Goal: Task Accomplishment & Management: Use online tool/utility

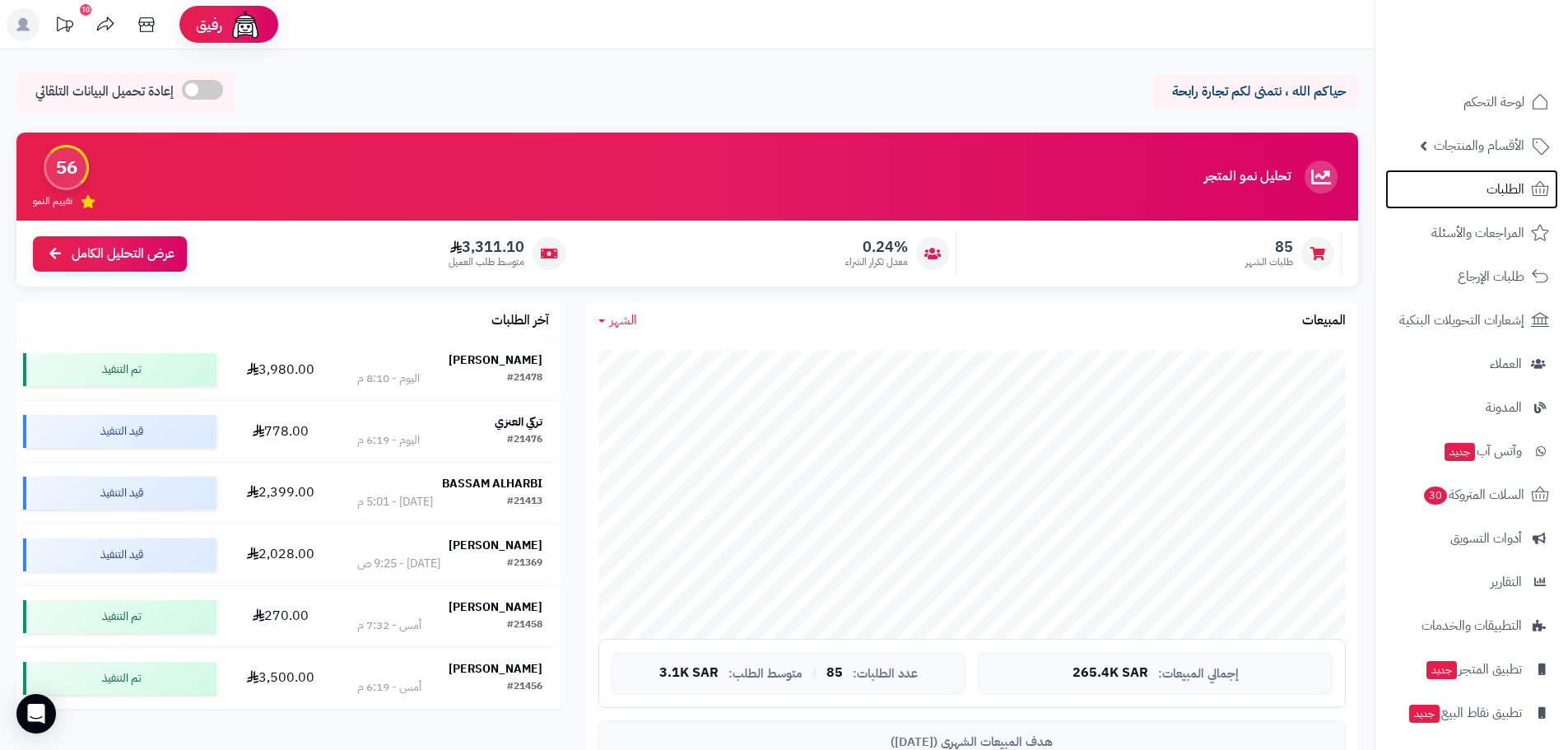
drag, startPoint x: 1483, startPoint y: 201, endPoint x: 573, endPoint y: 311, distance: 916.6
click at [709, 201] on link "الطلبات" at bounding box center [1472, 189] width 173 height 40
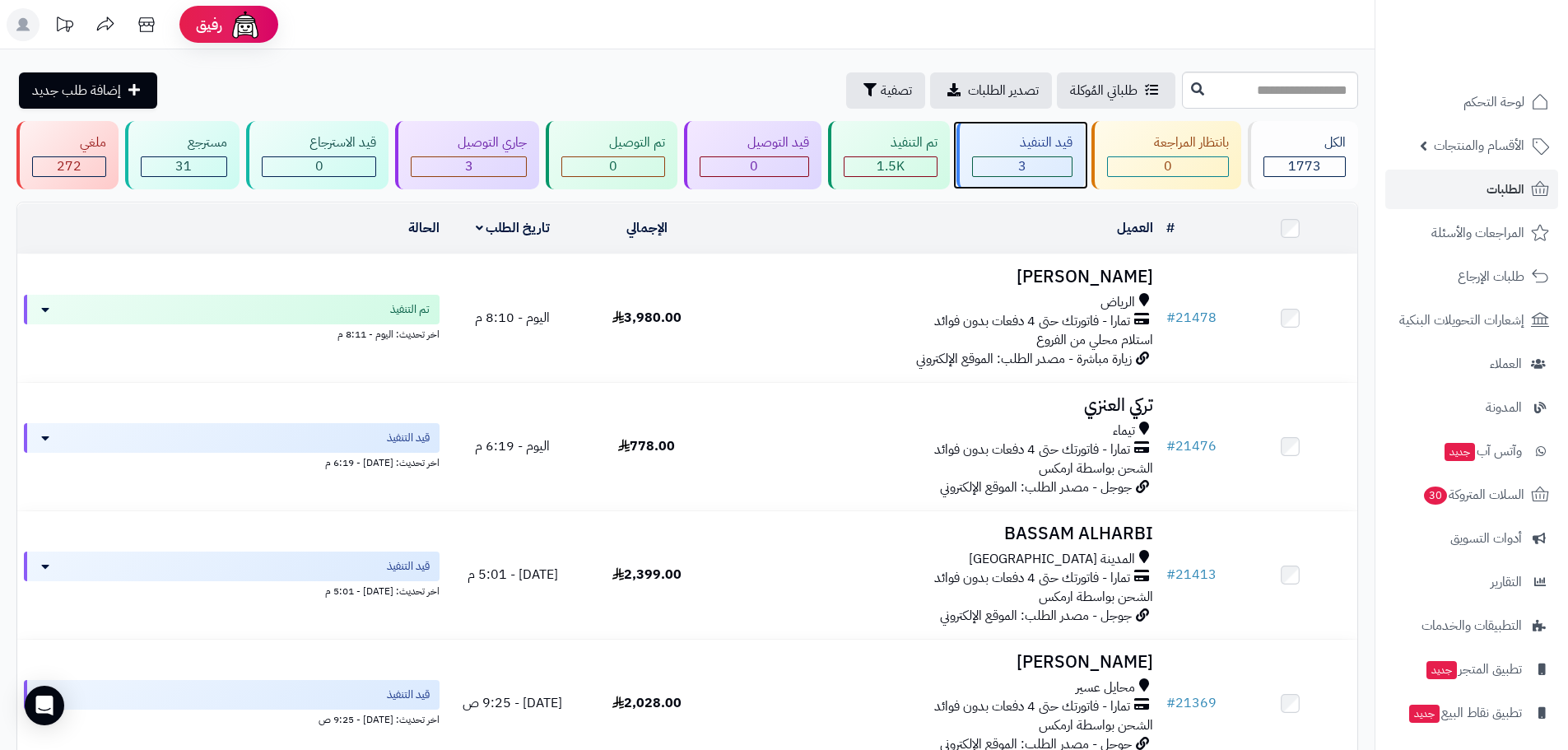
click at [1014, 177] on div "قيد التنفيذ 3" at bounding box center [1020, 155] width 128 height 69
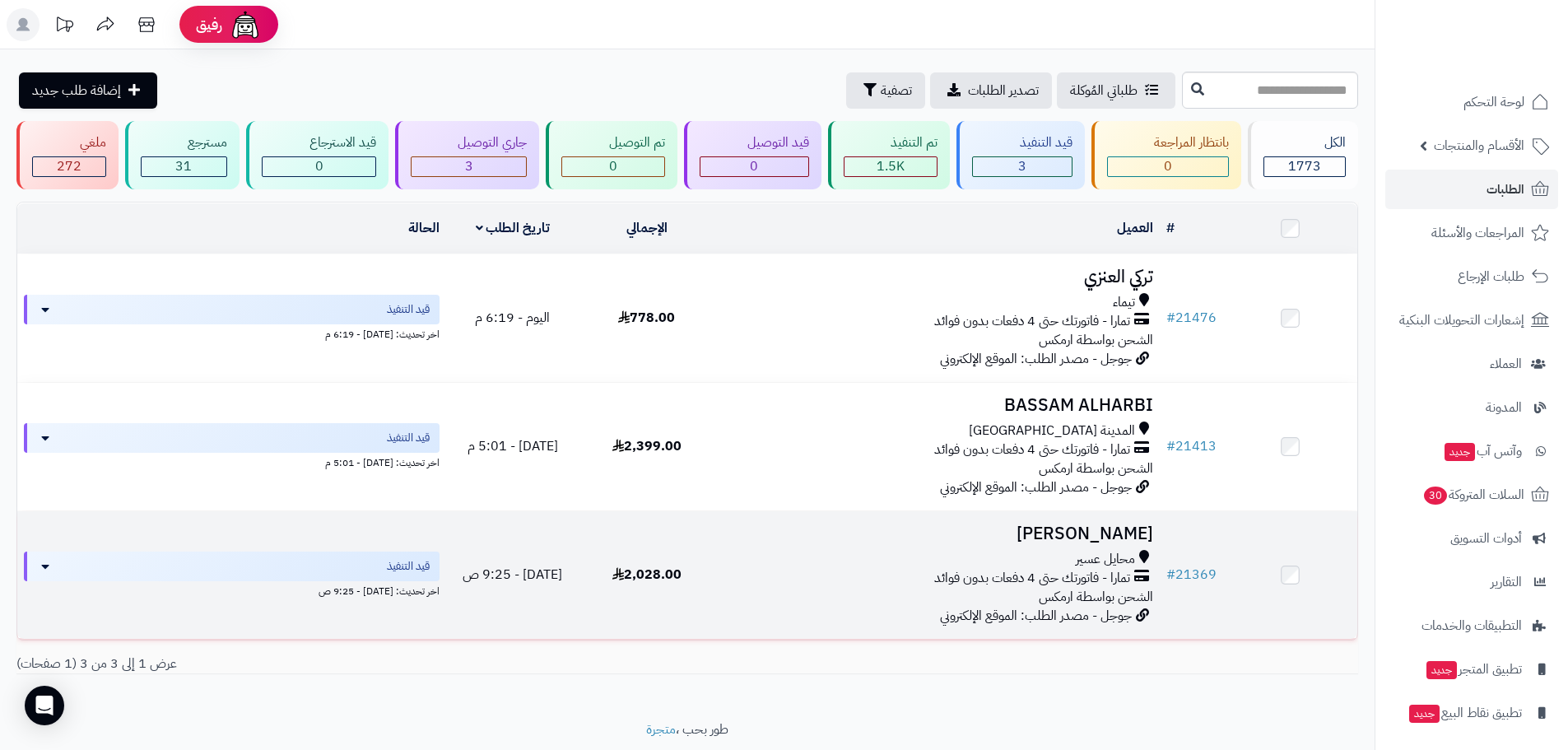
click at [1089, 538] on h3 "[PERSON_NAME]" at bounding box center [937, 534] width 433 height 19
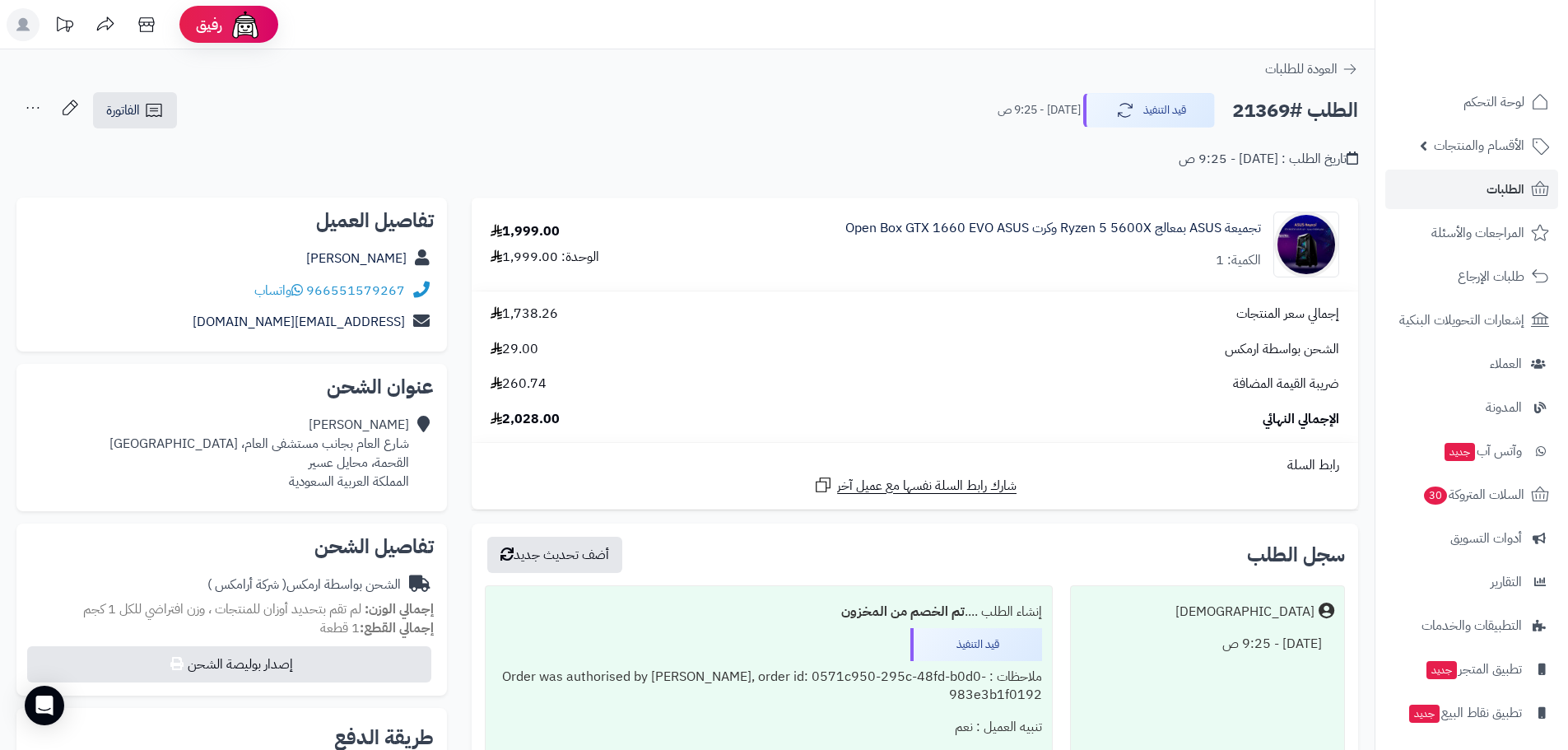
scroll to position [165, 0]
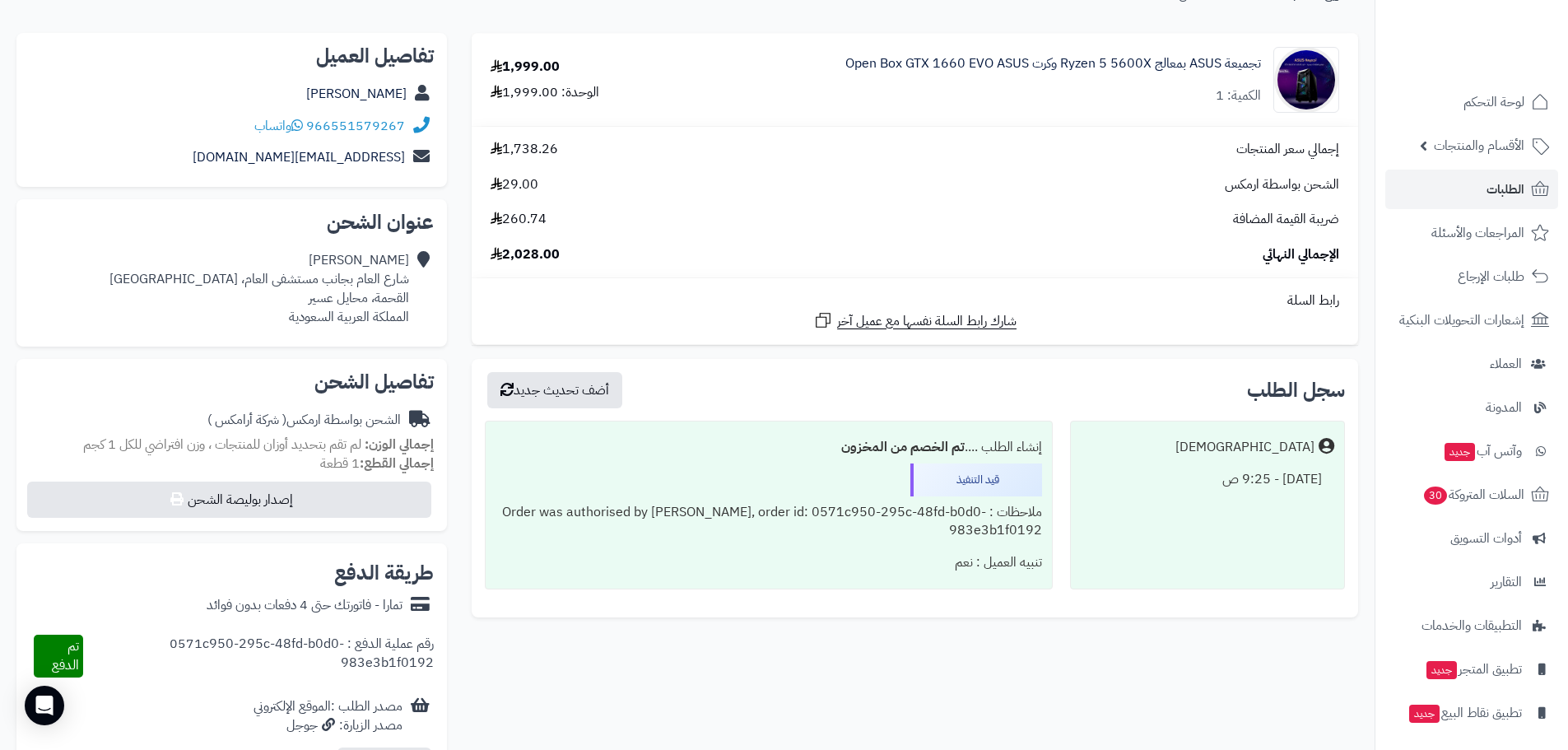
click at [330, 661] on div "رقم عملية الدفع : 0571c950-295c-48fd-b0d0-983e3b1f0192" at bounding box center [258, 656] width 350 height 42
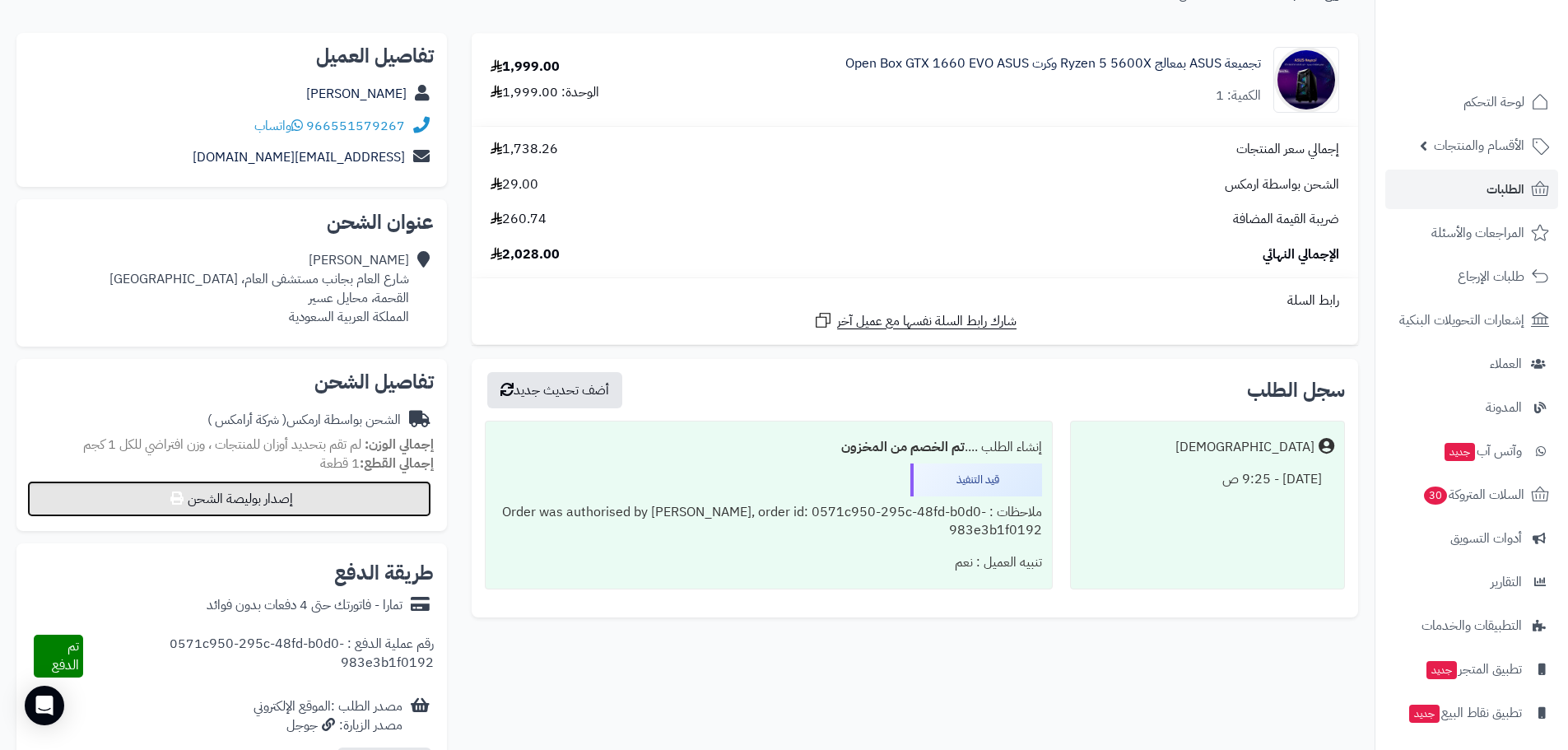
click at [311, 497] on button "إصدار بوليصة الشحن" at bounding box center [229, 499] width 404 height 36
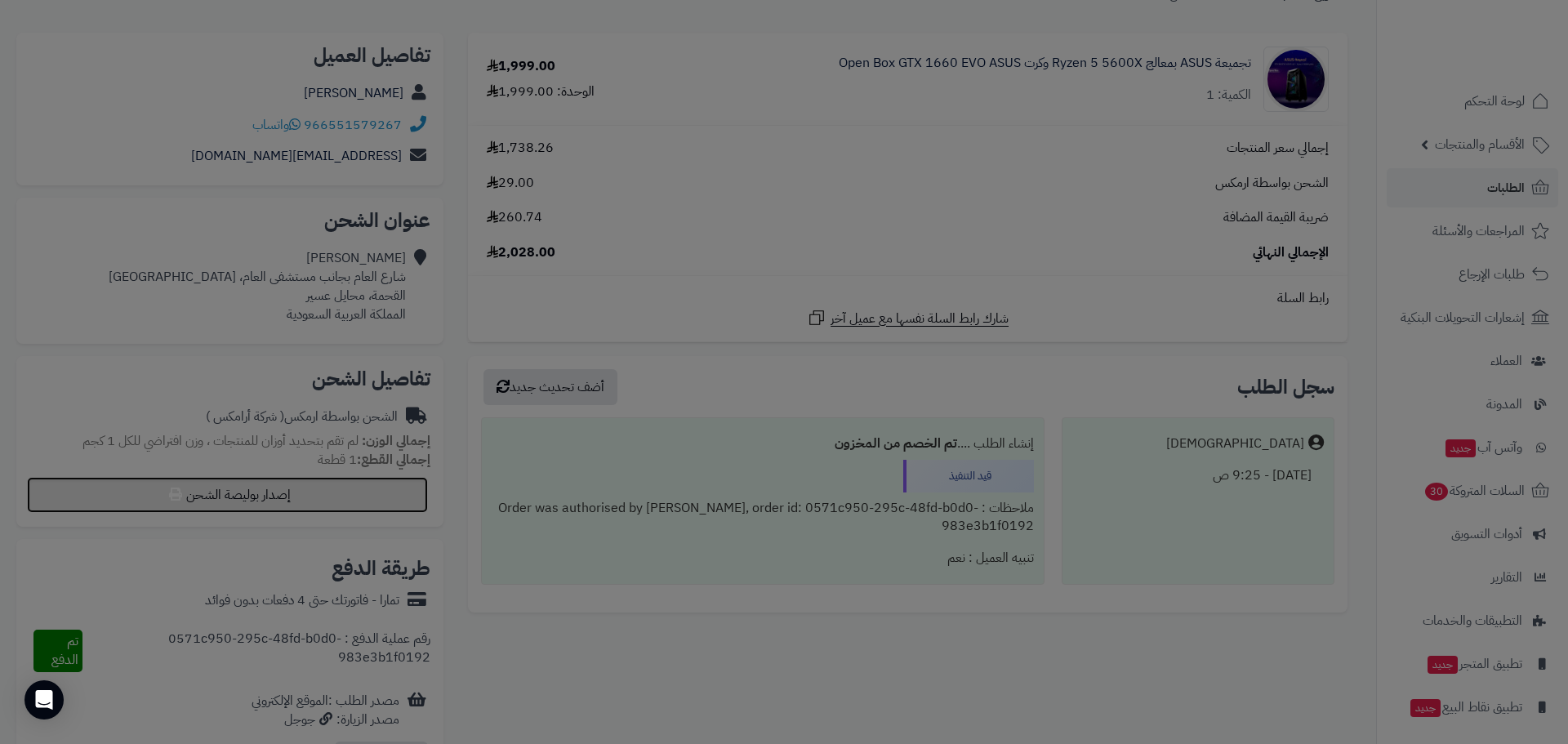
select select "******"
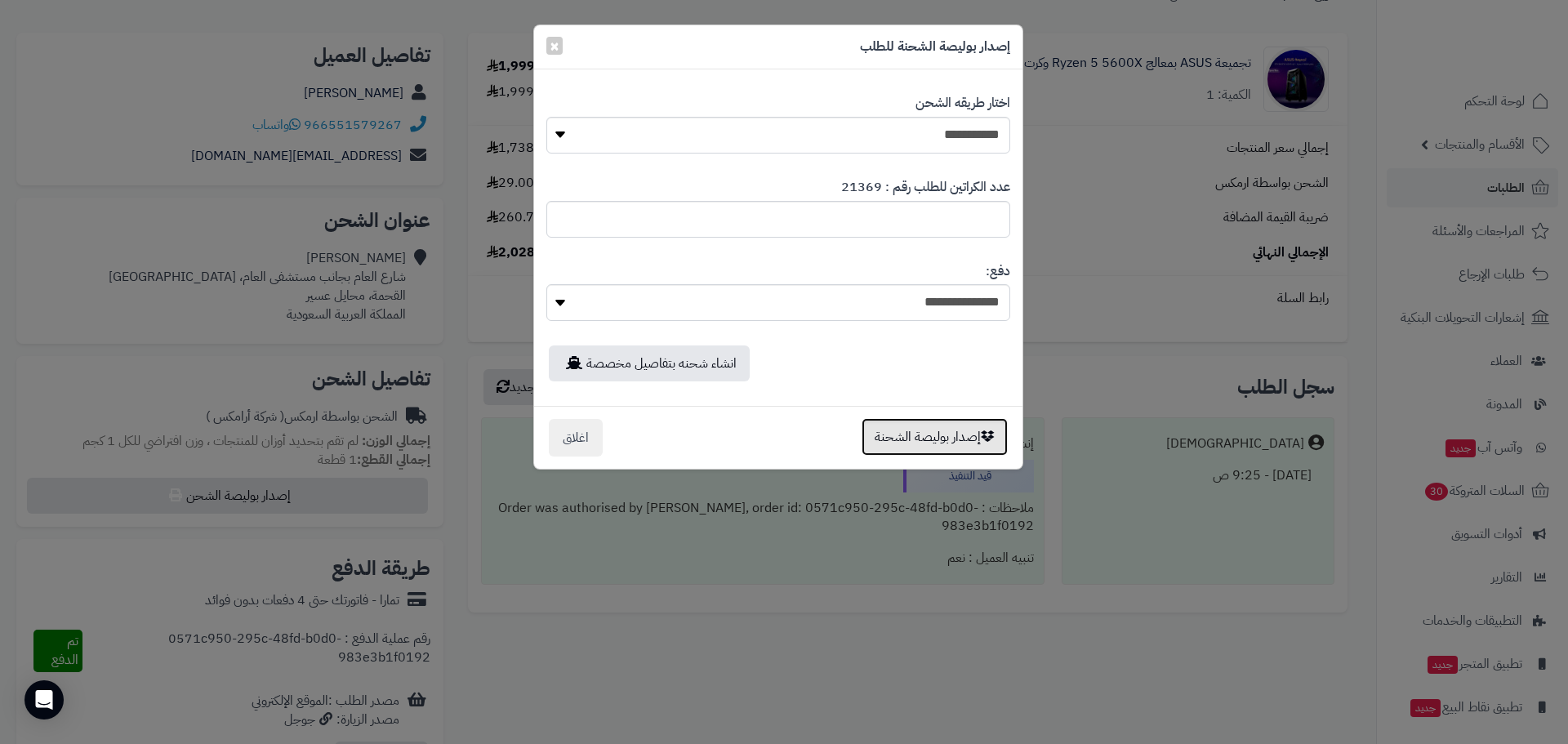
click at [896, 427] on button "إصدار بوليصة الشحنة" at bounding box center [934, 437] width 146 height 38
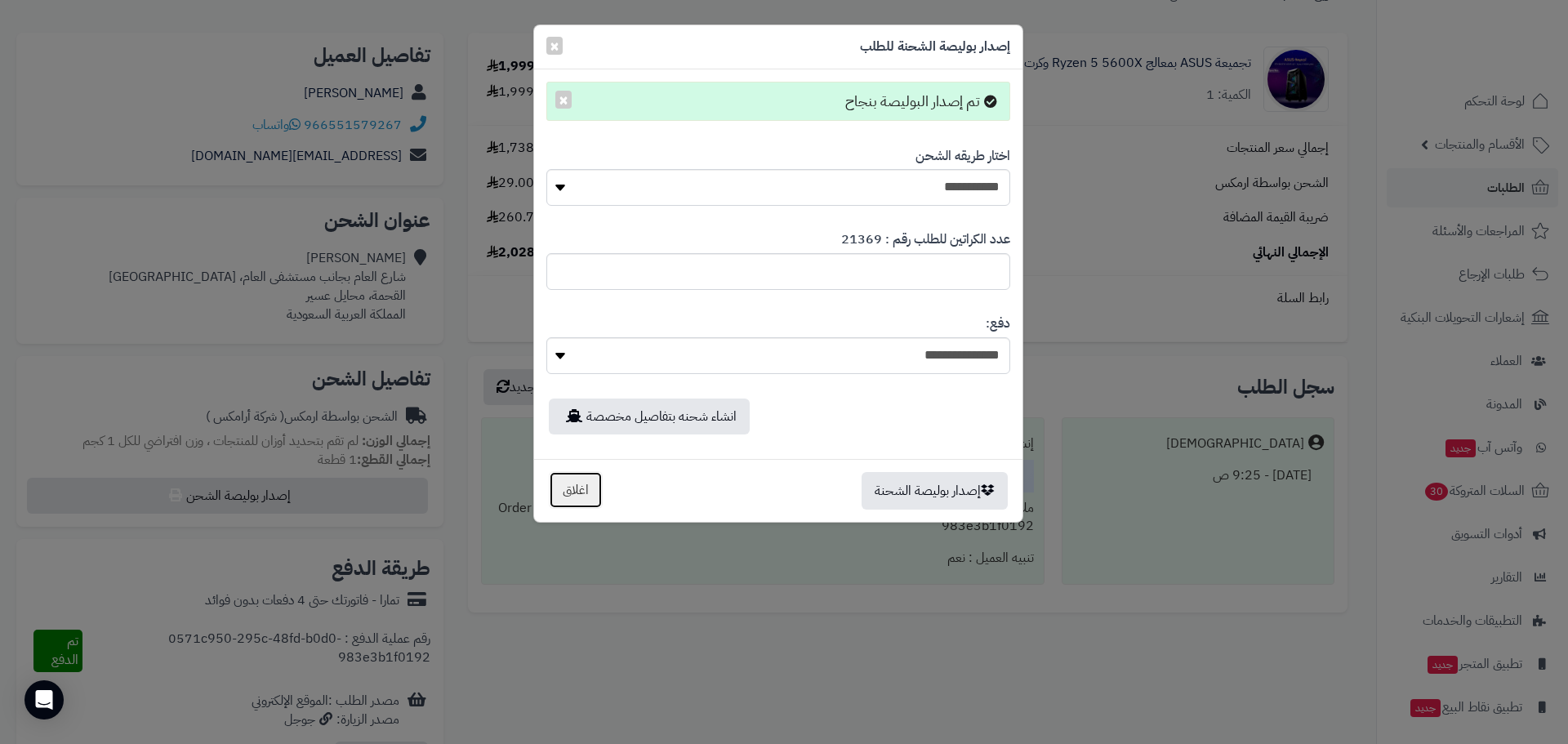
click at [576, 501] on button "اغلاق" at bounding box center [576, 490] width 54 height 38
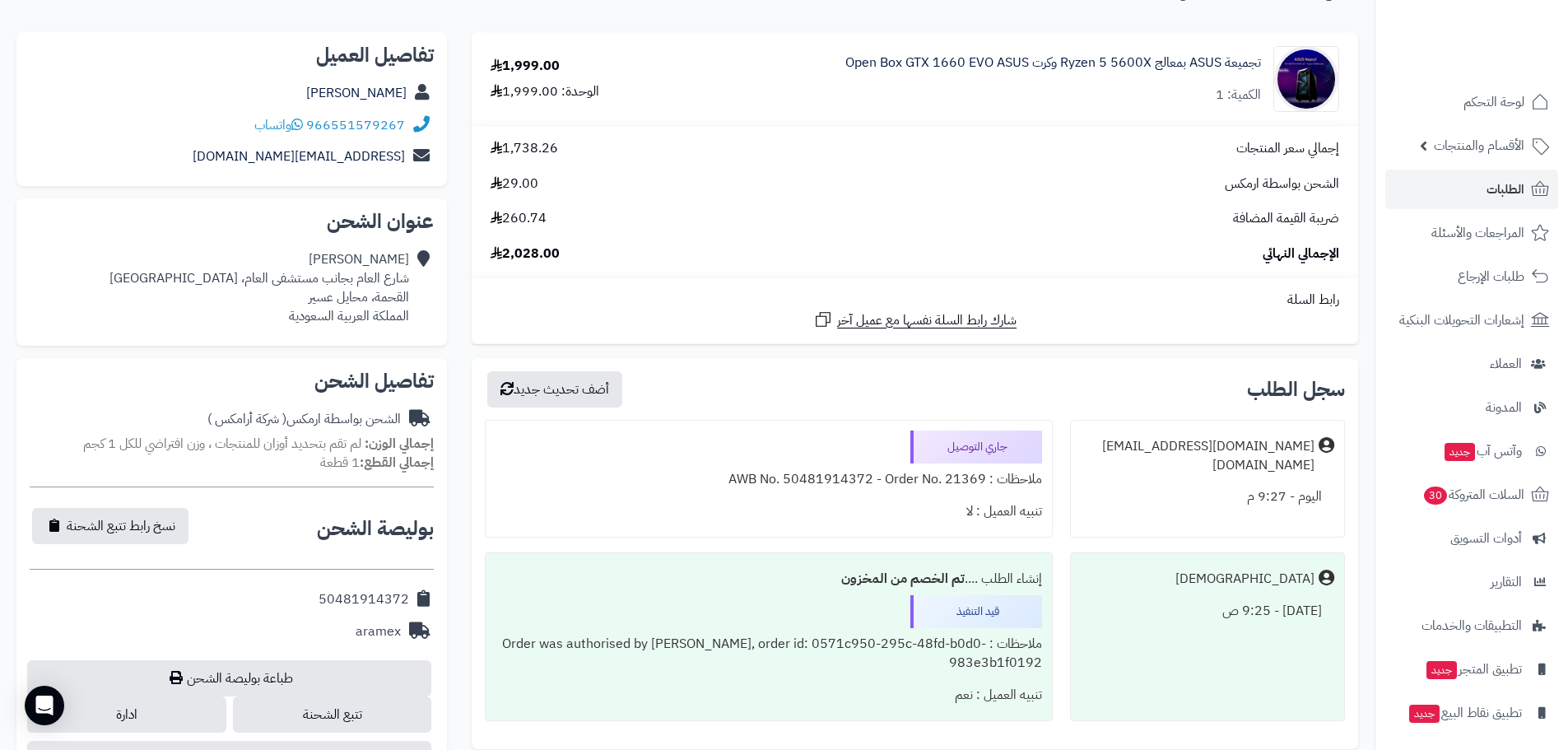
scroll to position [330, 0]
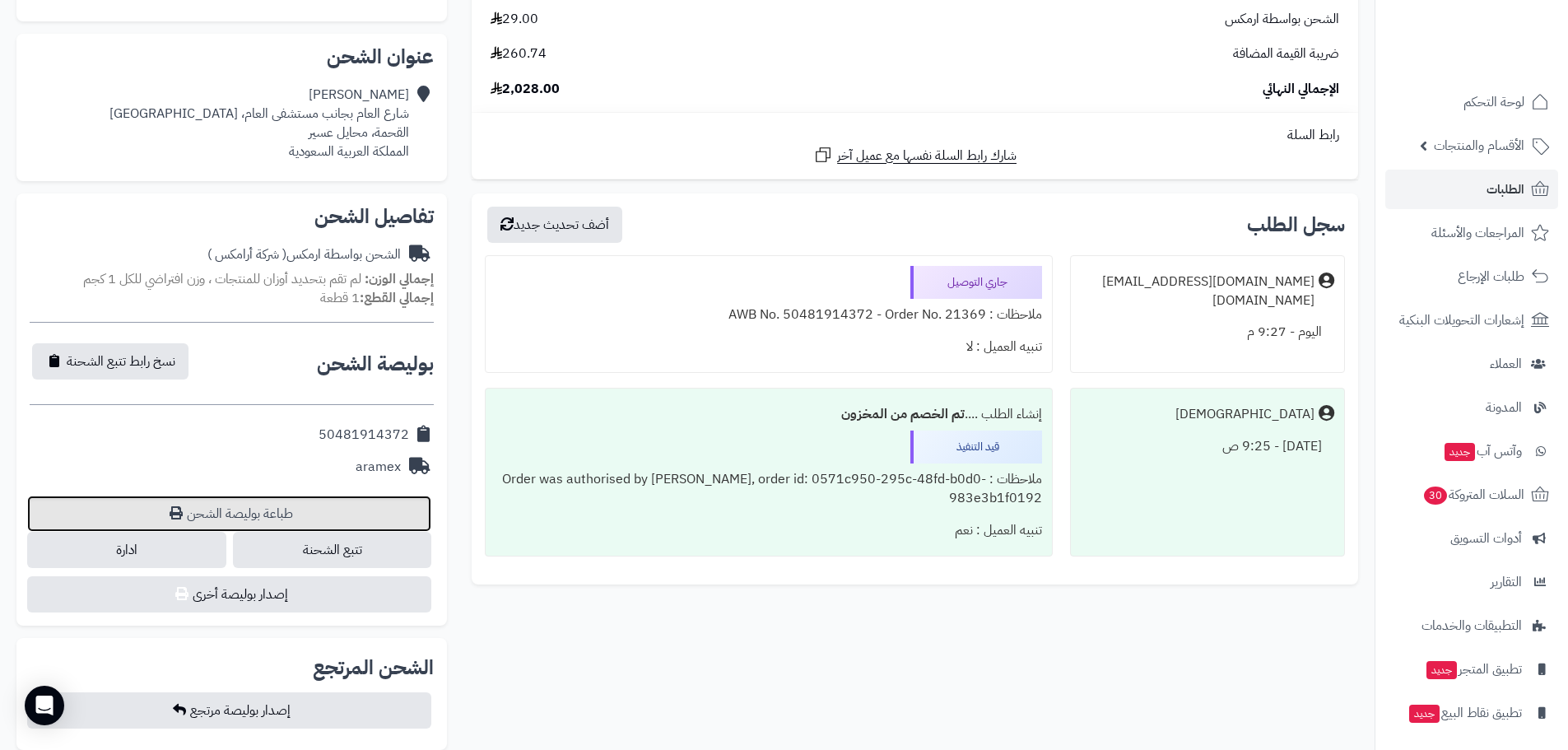
click at [312, 523] on link "طباعة بوليصة الشحن" at bounding box center [229, 513] width 404 height 36
